Goal: Navigation & Orientation: Find specific page/section

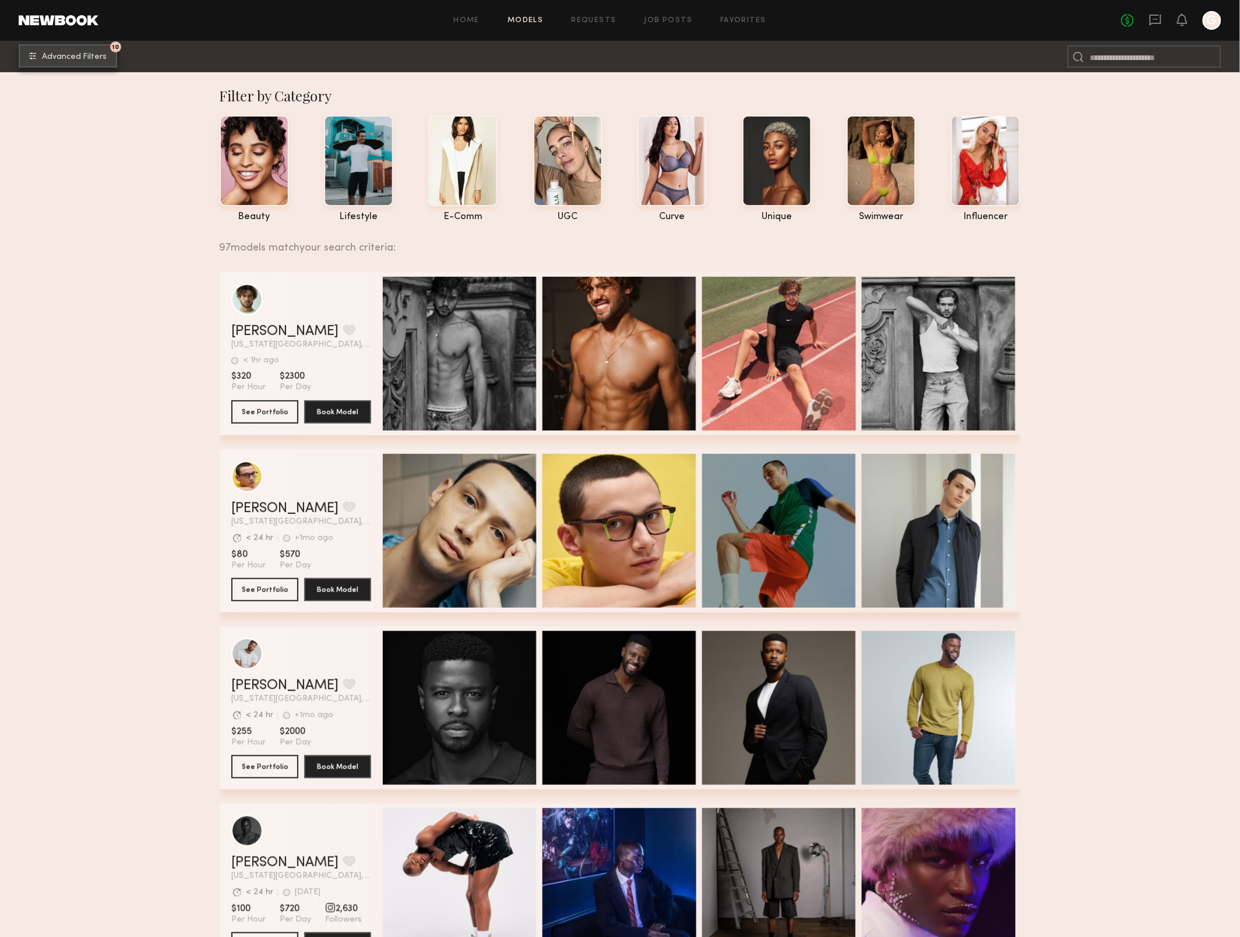
click at [86, 57] on span "Advanced Filters" at bounding box center [74, 57] width 65 height 8
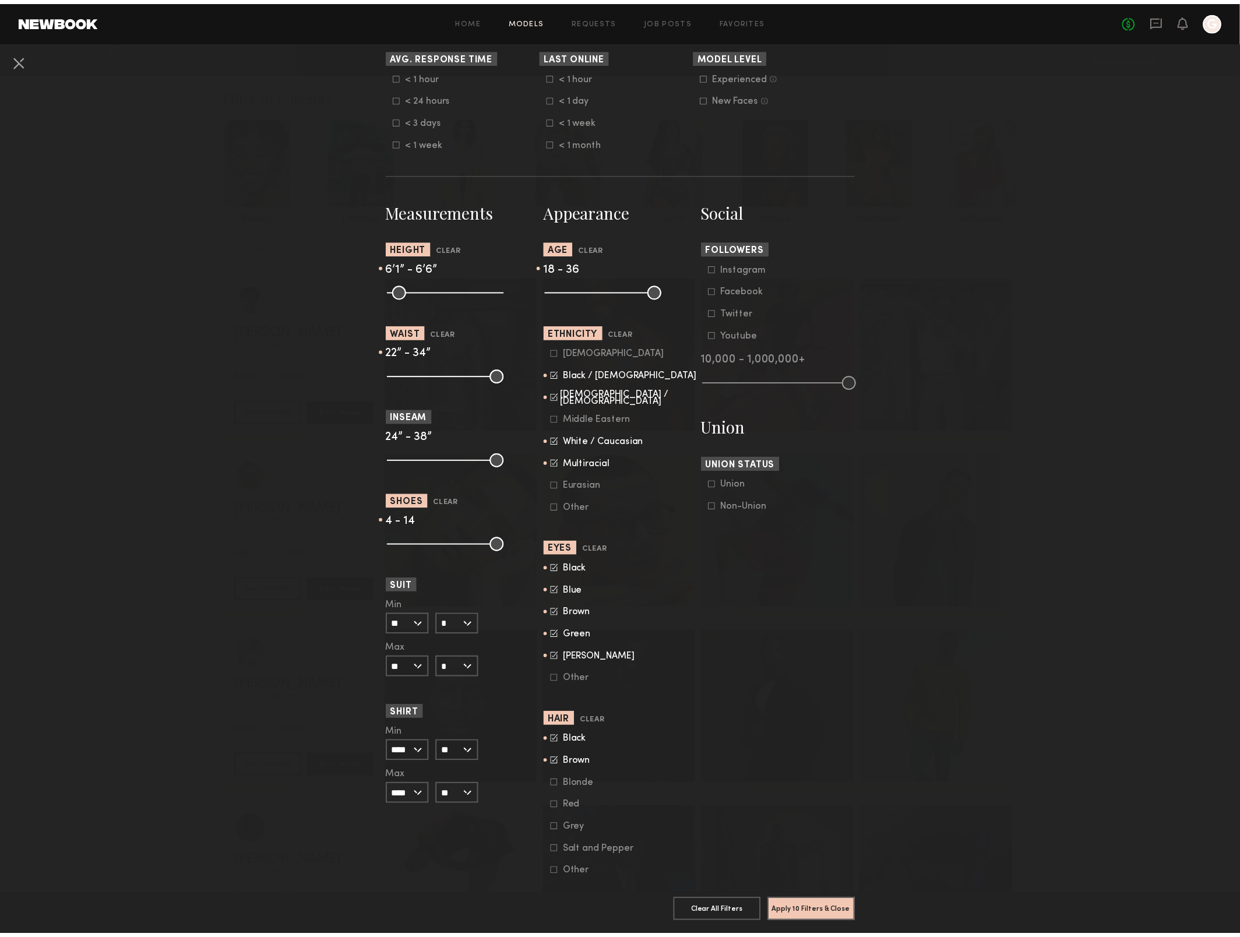
scroll to position [403, 0]
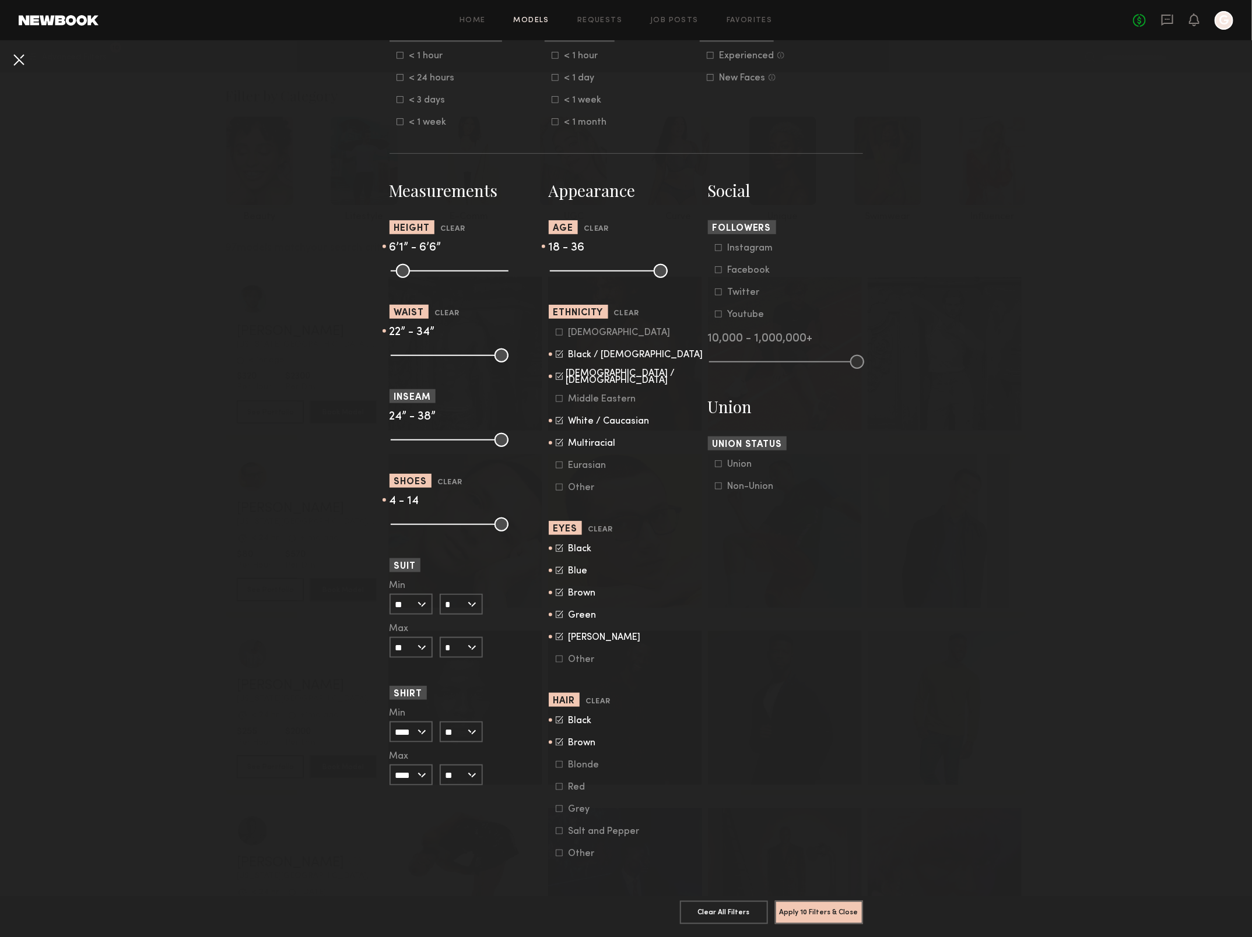
click at [12, 60] on button at bounding box center [18, 59] width 19 height 19
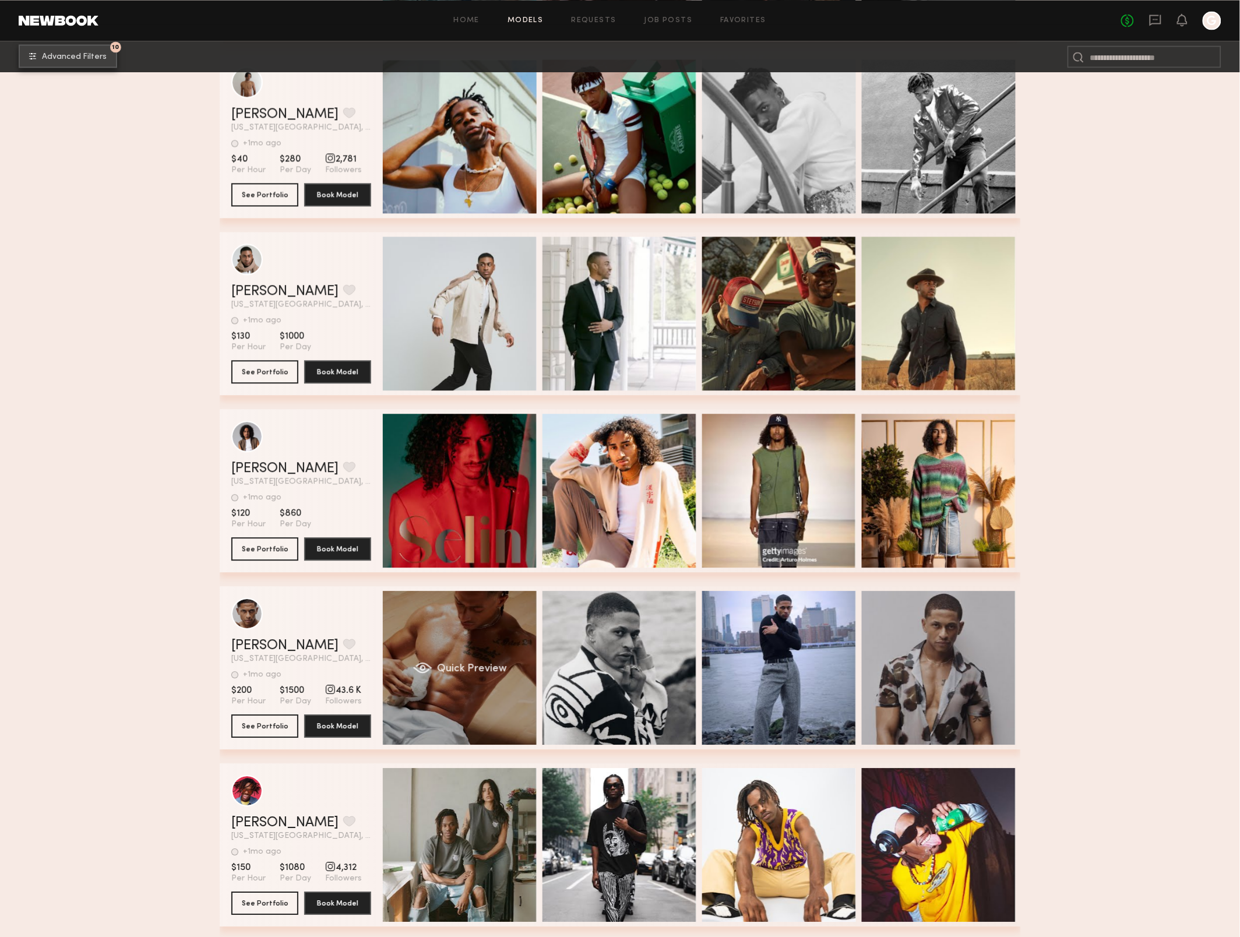
scroll to position [7469, 0]
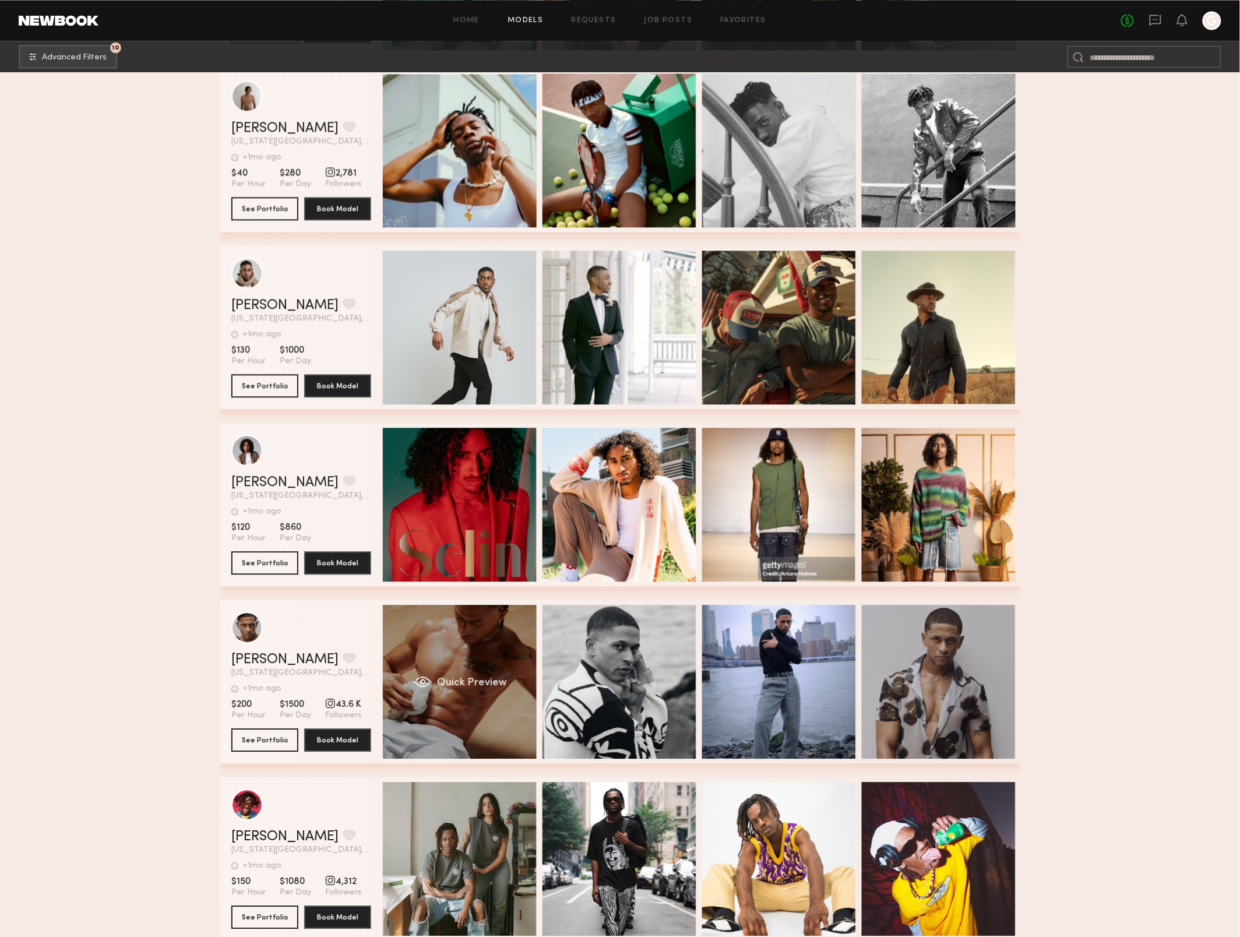
click at [464, 651] on div "Quick Preview" at bounding box center [460, 682] width 154 height 154
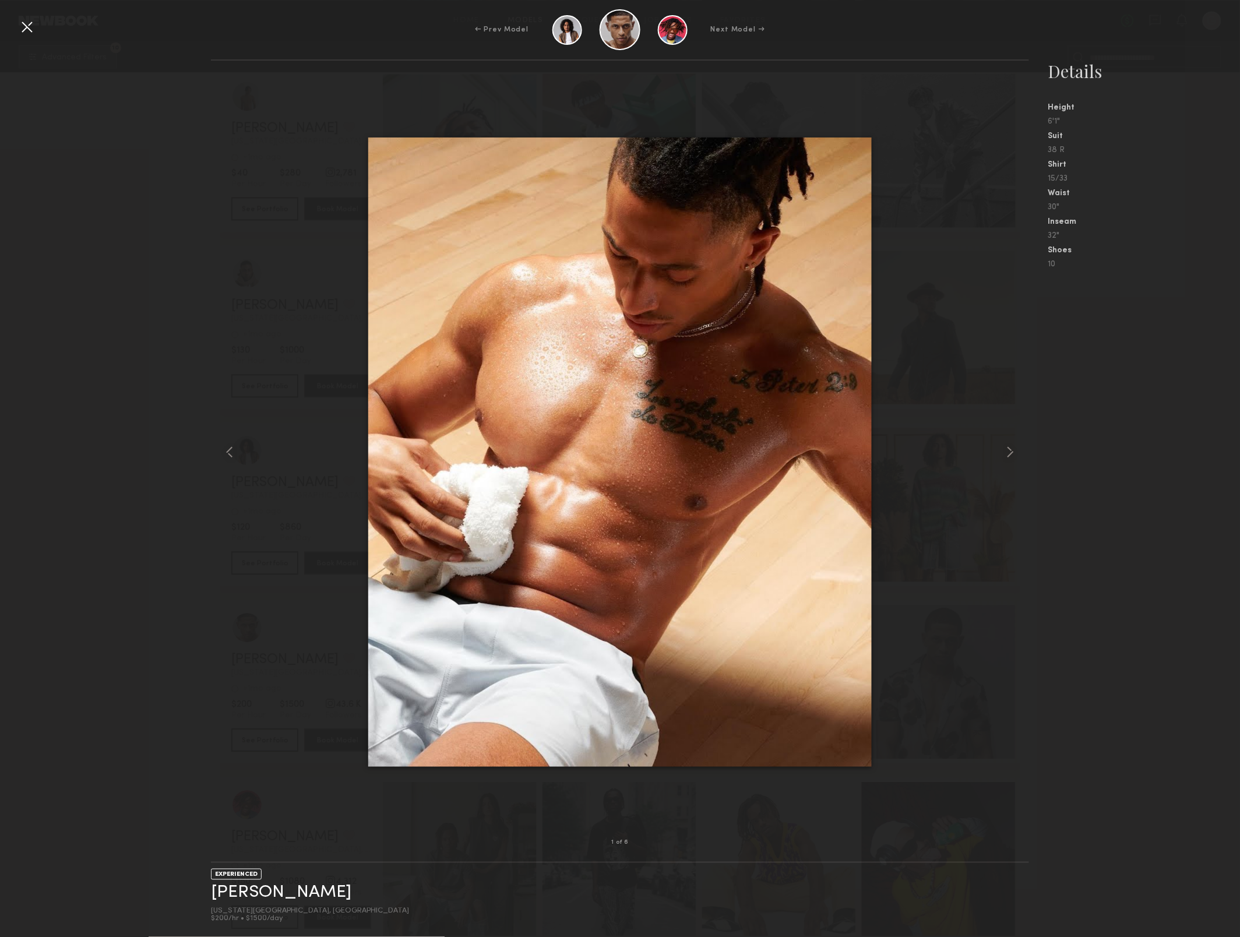
click at [28, 30] on div at bounding box center [26, 26] width 19 height 19
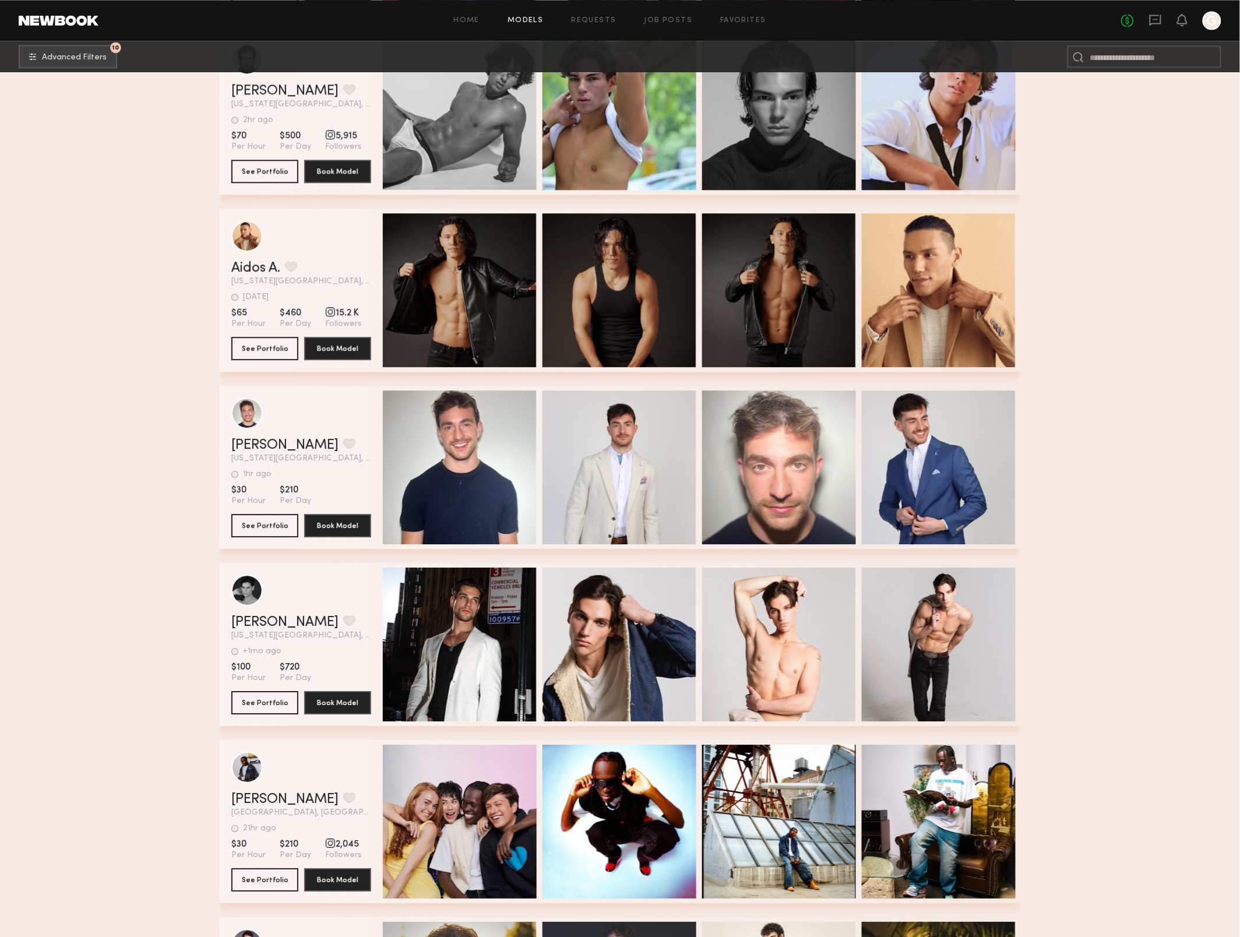
scroll to position [9238, 0]
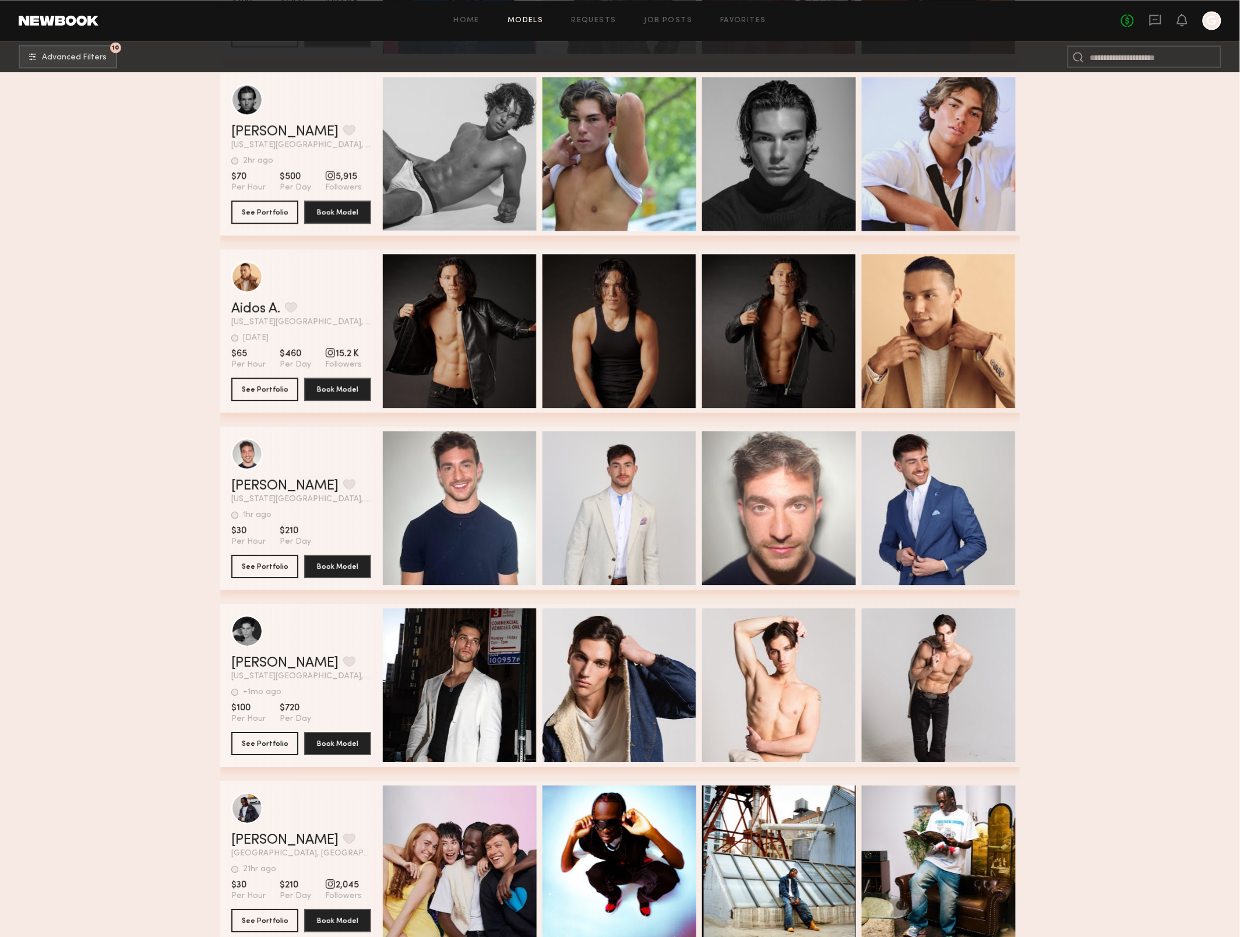
drag, startPoint x: 134, startPoint y: 676, endPoint x: 138, endPoint y: 589, distance: 87.5
drag, startPoint x: 1098, startPoint y: 281, endPoint x: 1099, endPoint y: 271, distance: 10.0
drag, startPoint x: 1195, startPoint y: 335, endPoint x: 1210, endPoint y: 330, distance: 16.0
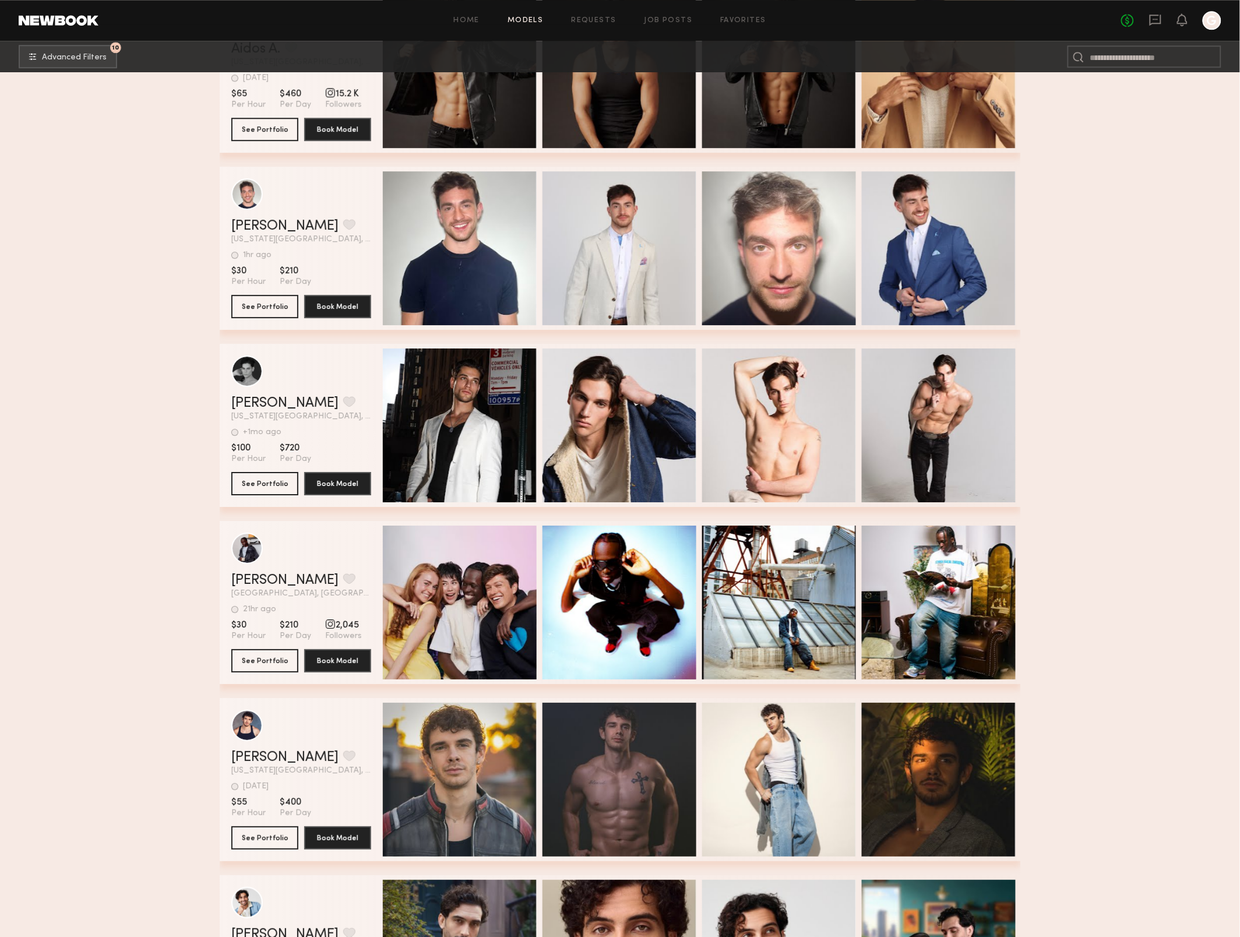
scroll to position [9690, 0]
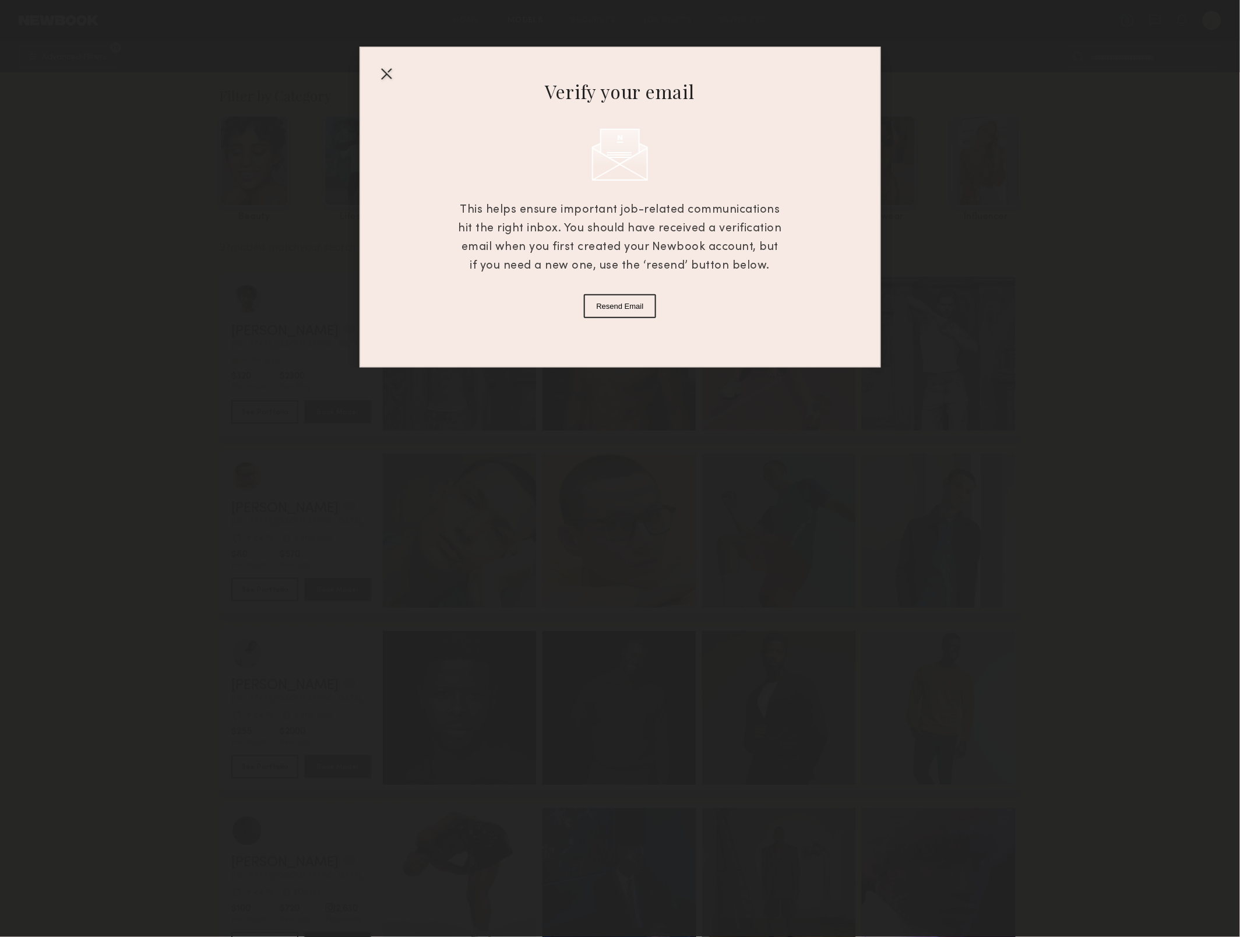
drag, startPoint x: 381, startPoint y: 72, endPoint x: 399, endPoint y: 74, distance: 18.2
click at [381, 74] on div at bounding box center [386, 73] width 19 height 19
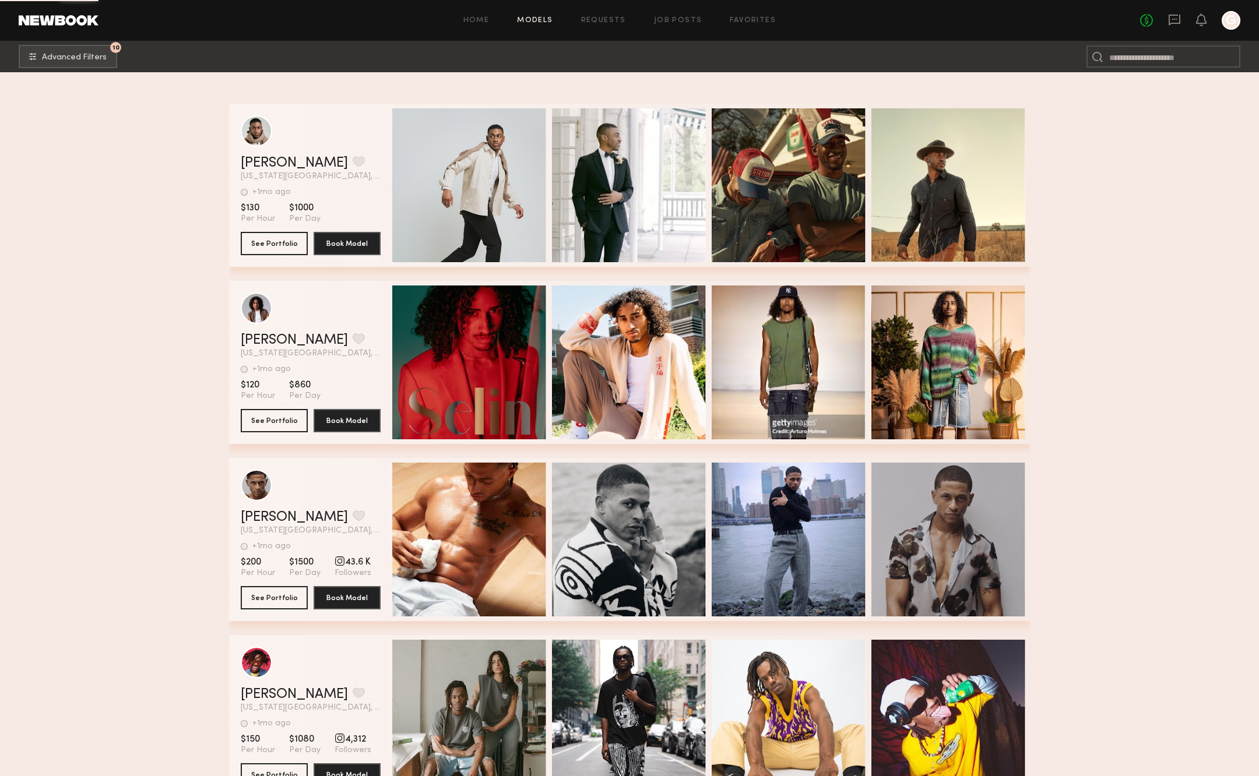
scroll to position [7900, 0]
